Goal: Navigation & Orientation: Find specific page/section

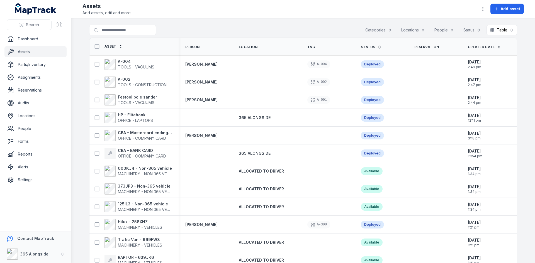
drag, startPoint x: 27, startPoint y: 50, endPoint x: 43, endPoint y: 56, distance: 17.3
click at [27, 50] on link "Assets" at bounding box center [35, 51] width 62 height 11
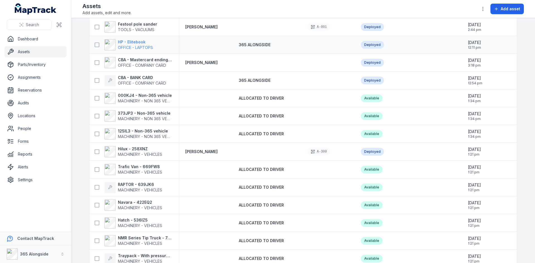
scroll to position [223, 0]
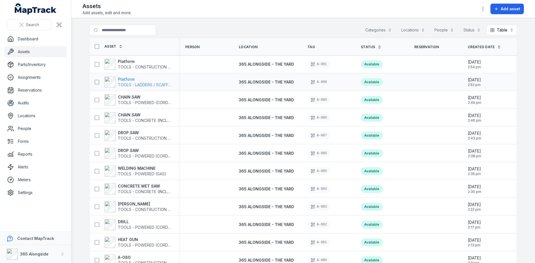
click at [140, 83] on span "TOOLS - LADDERS / SCAFFOLDING" at bounding box center [150, 85] width 65 height 5
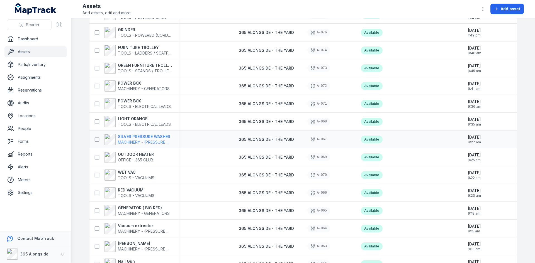
scroll to position [307, 0]
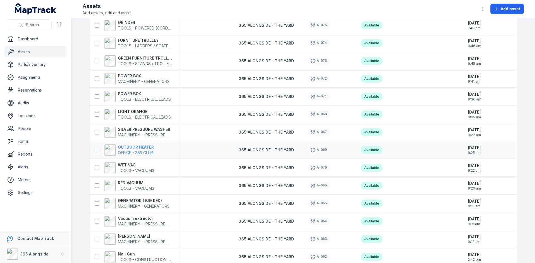
click at [130, 148] on strong "OUTDOOR HEATER" at bounding box center [136, 148] width 36 height 6
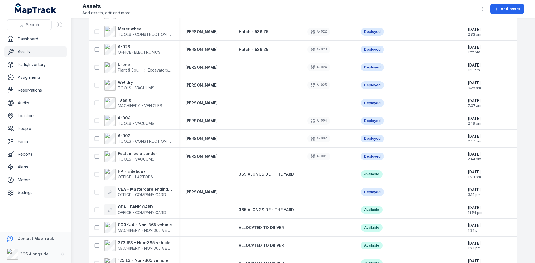
scroll to position [1338, 0]
